Goal: Transaction & Acquisition: Book appointment/travel/reservation

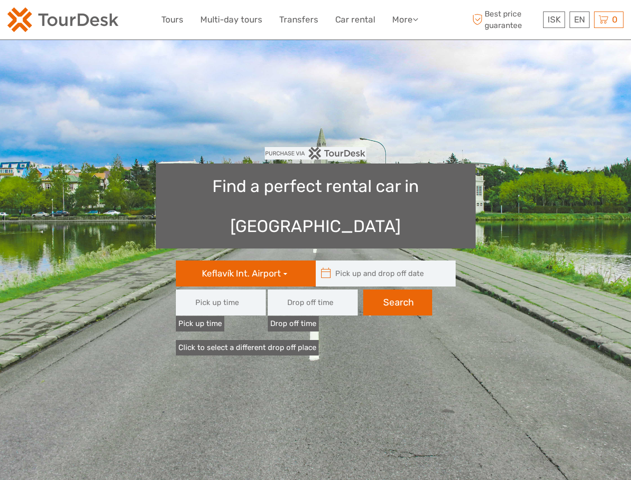
type input "08:00"
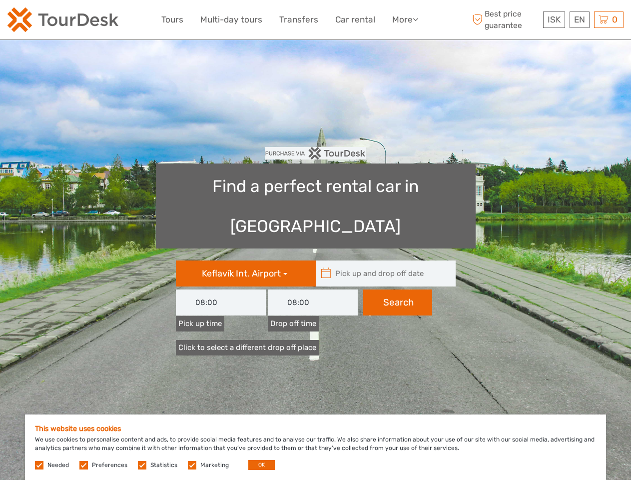
click at [404, 19] on link "More" at bounding box center [405, 19] width 26 height 14
click at [416, 19] on icon at bounding box center [415, 19] width 5 height 8
click at [554, 19] on span "ISK" at bounding box center [554, 19] width 13 height 10
click at [579, 19] on div "EN English Español Deutsch" at bounding box center [580, 19] width 20 height 16
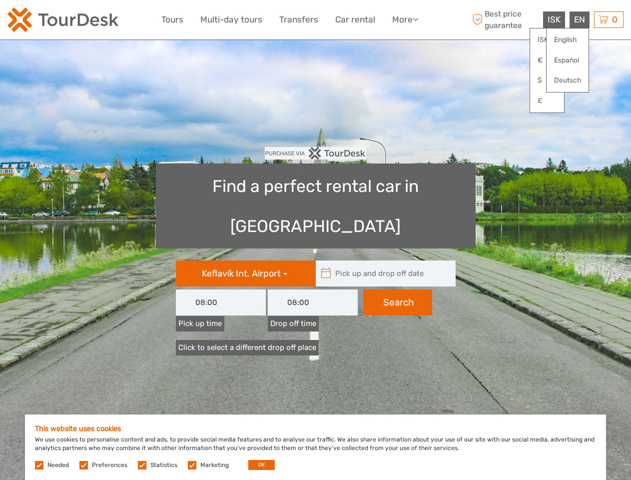
click at [609, 19] on div "0 Items Total 0 ISK Checkout The shopping cart is empty." at bounding box center [608, 19] width 29 height 16
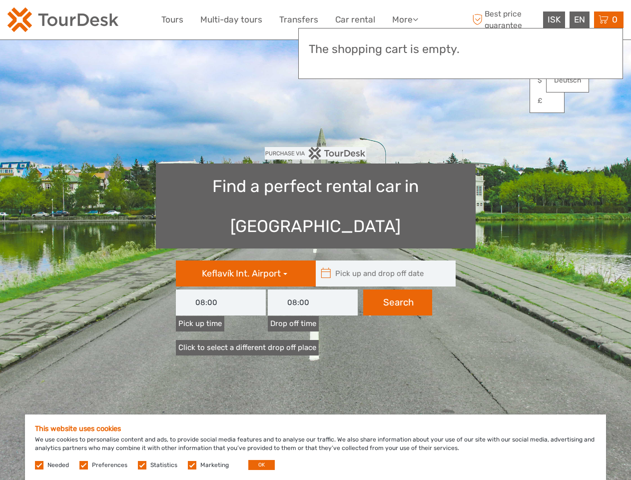
click at [326, 265] on icon at bounding box center [326, 273] width 10 height 16
type input "[DATE]"
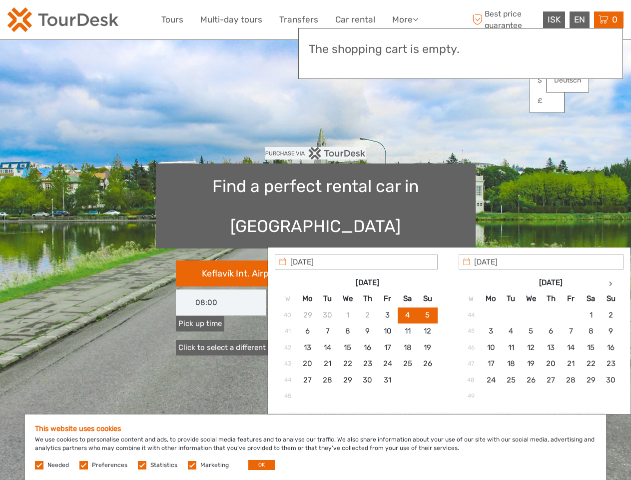
click at [383, 260] on input "text" at bounding box center [383, 273] width 135 height 26
click at [398, 262] on input "[DATE]" at bounding box center [356, 261] width 163 height 15
click at [257, 465] on button "OK" at bounding box center [261, 465] width 26 height 10
type input "[DATE] - [DATE]"
